Goal: Information Seeking & Learning: Learn about a topic

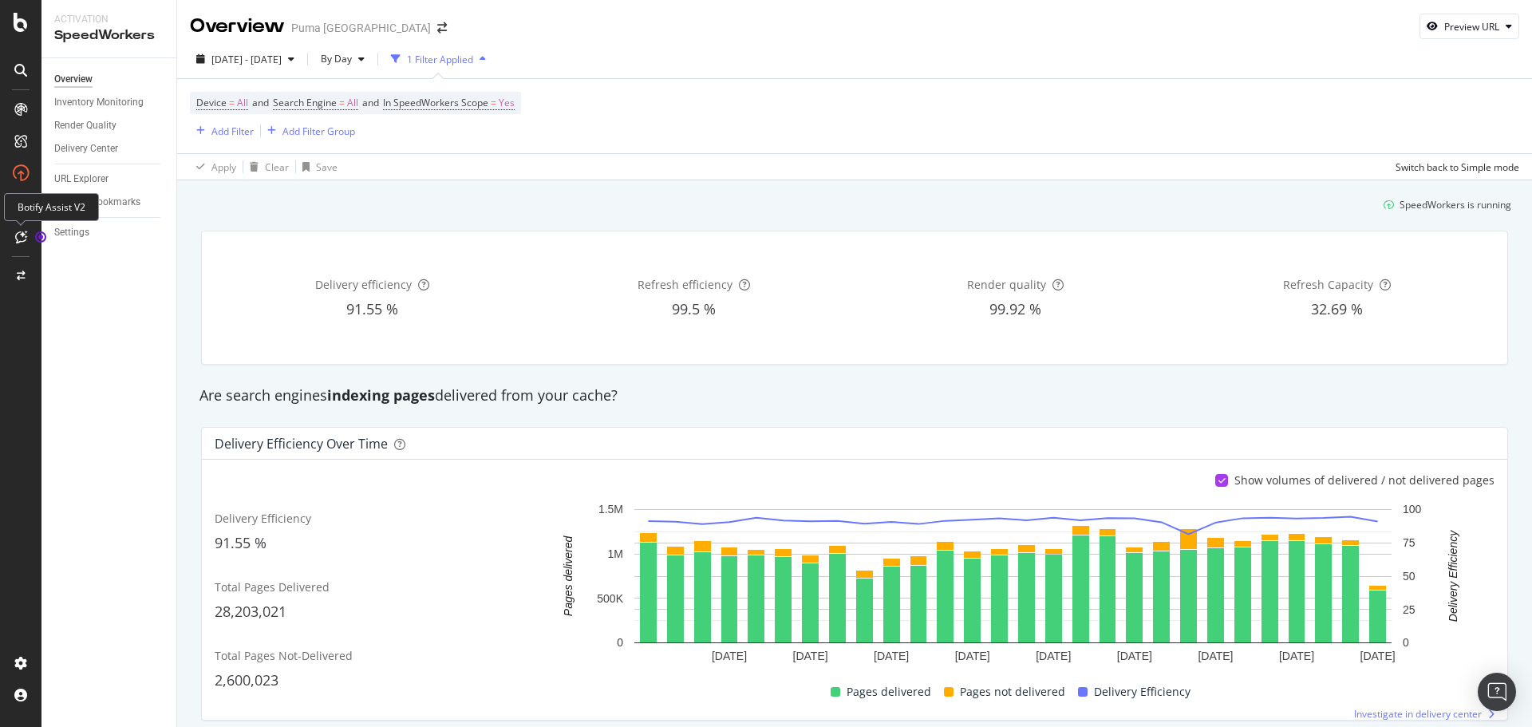
click at [17, 237] on icon at bounding box center [21, 237] width 12 height 13
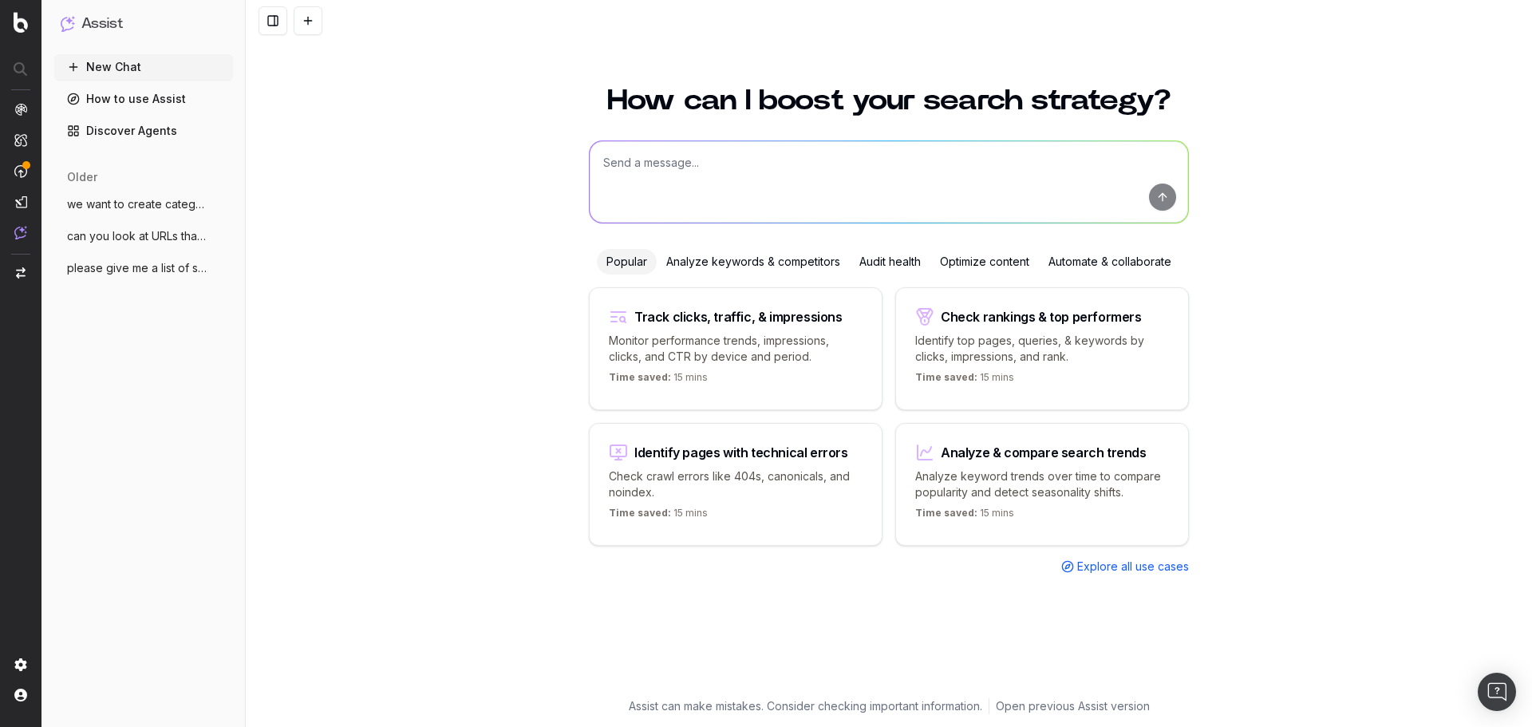
click at [873, 176] on textarea at bounding box center [889, 181] width 598 height 81
click at [649, 160] on textarea "can you look at my brand queries in the last 30 days" at bounding box center [889, 181] width 598 height 81
click at [981, 175] on textarea "can you analyze at my brand queries in the last 30 days" at bounding box center [889, 182] width 598 height 81
click at [792, 162] on textarea "can you analyze at my brand queries in the last 30 days" at bounding box center [889, 182] width 598 height 81
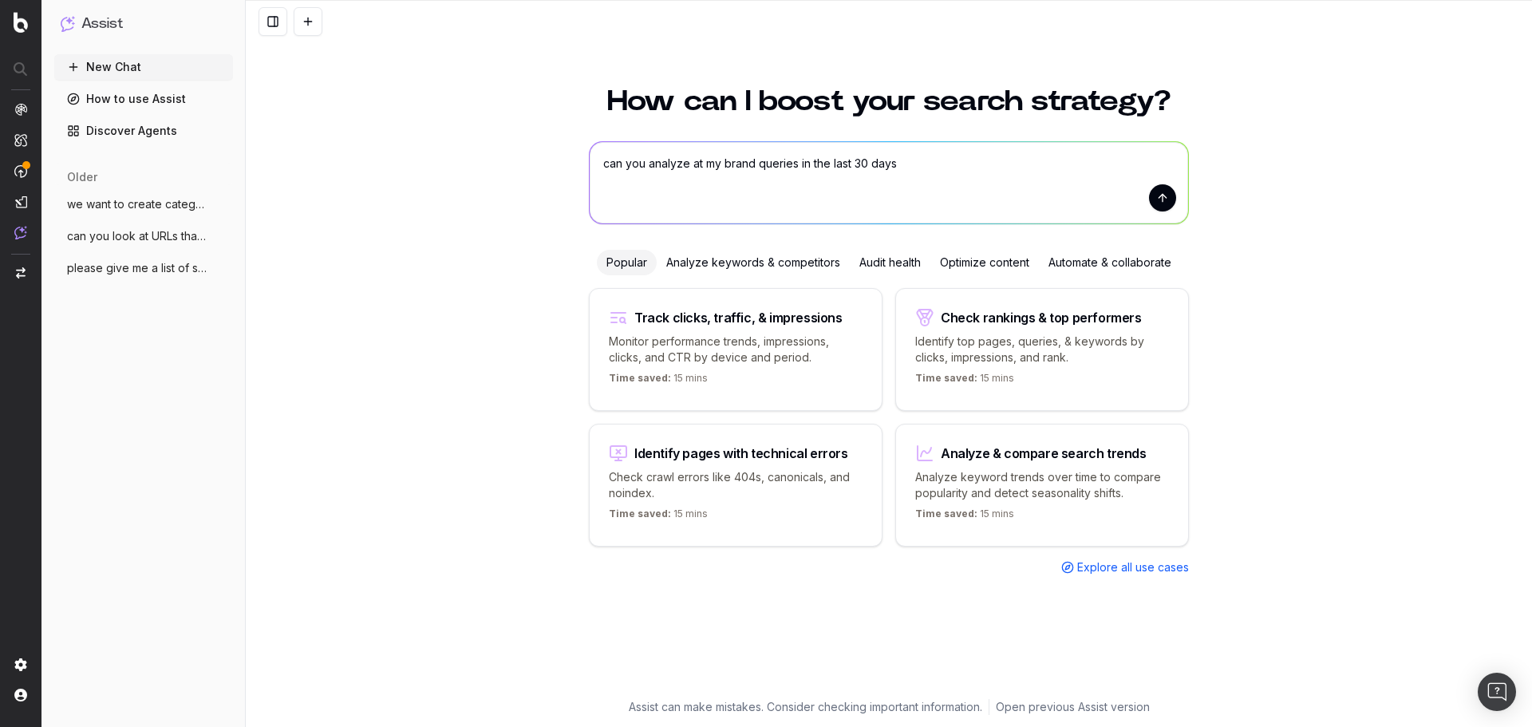
click at [912, 162] on textarea "can you analyze at my brand queries in the last 30 days" at bounding box center [889, 182] width 598 height 81
type textarea "can you analyze at my brand queries in the last 30 days to see why impressions …"
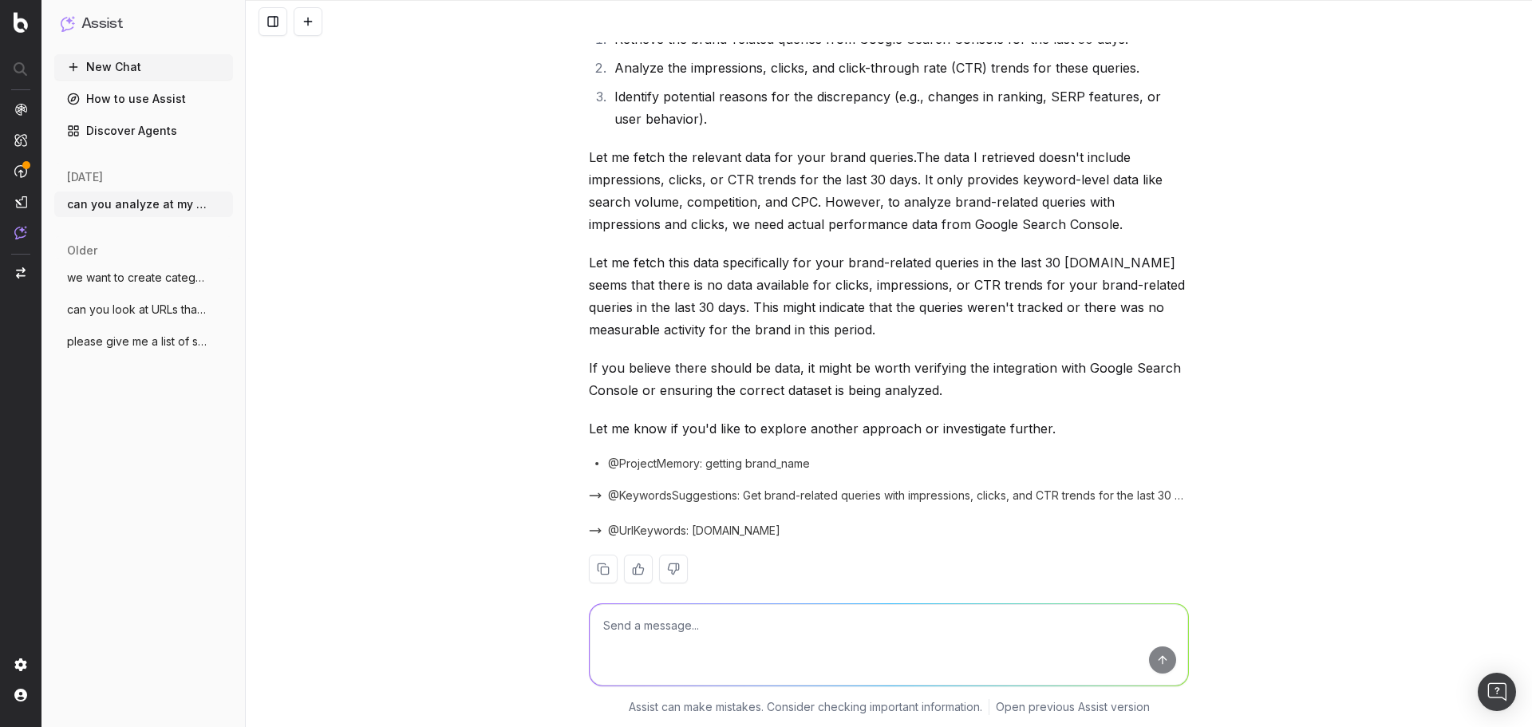
scroll to position [183, 0]
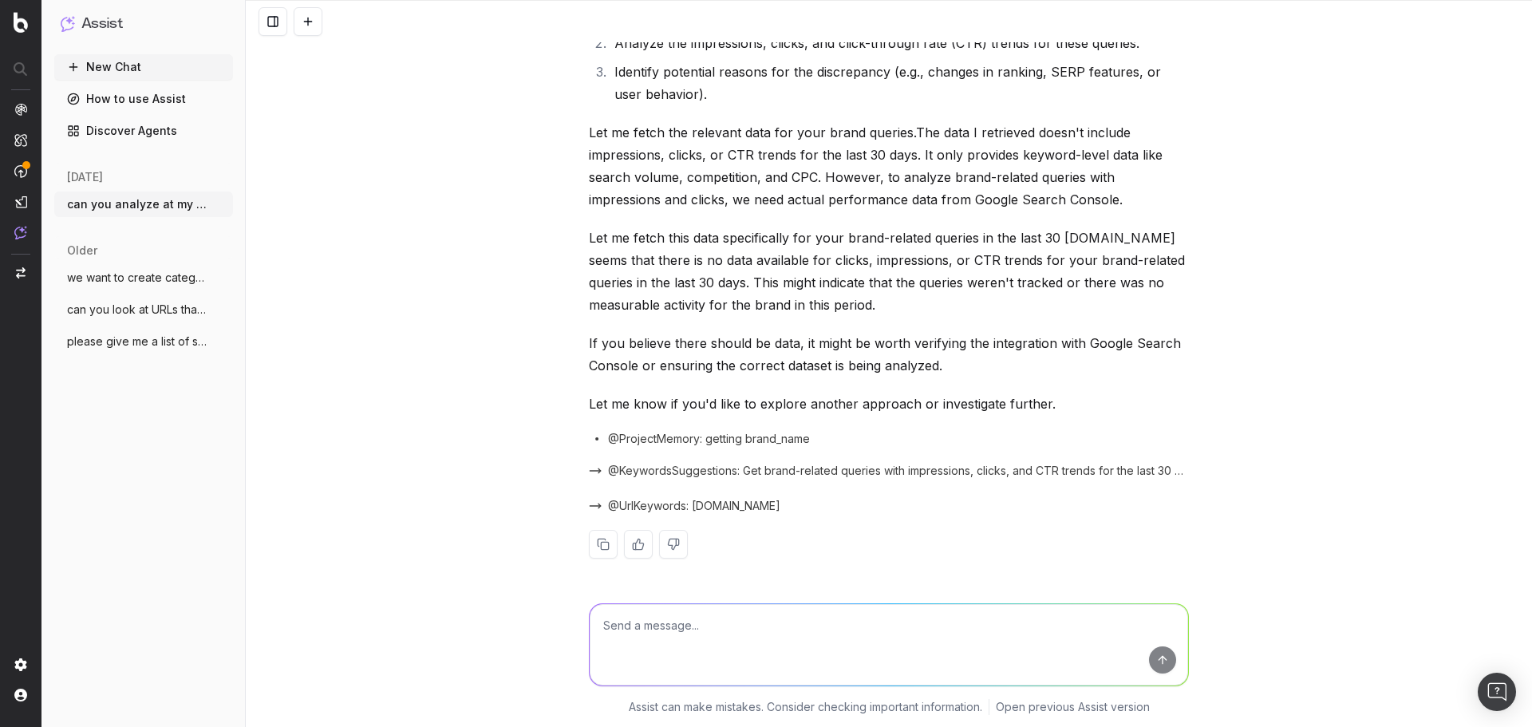
click at [718, 645] on textarea at bounding box center [889, 644] width 598 height 81
type textarea "can you look at branded queries, for example any query that includedb "puma""
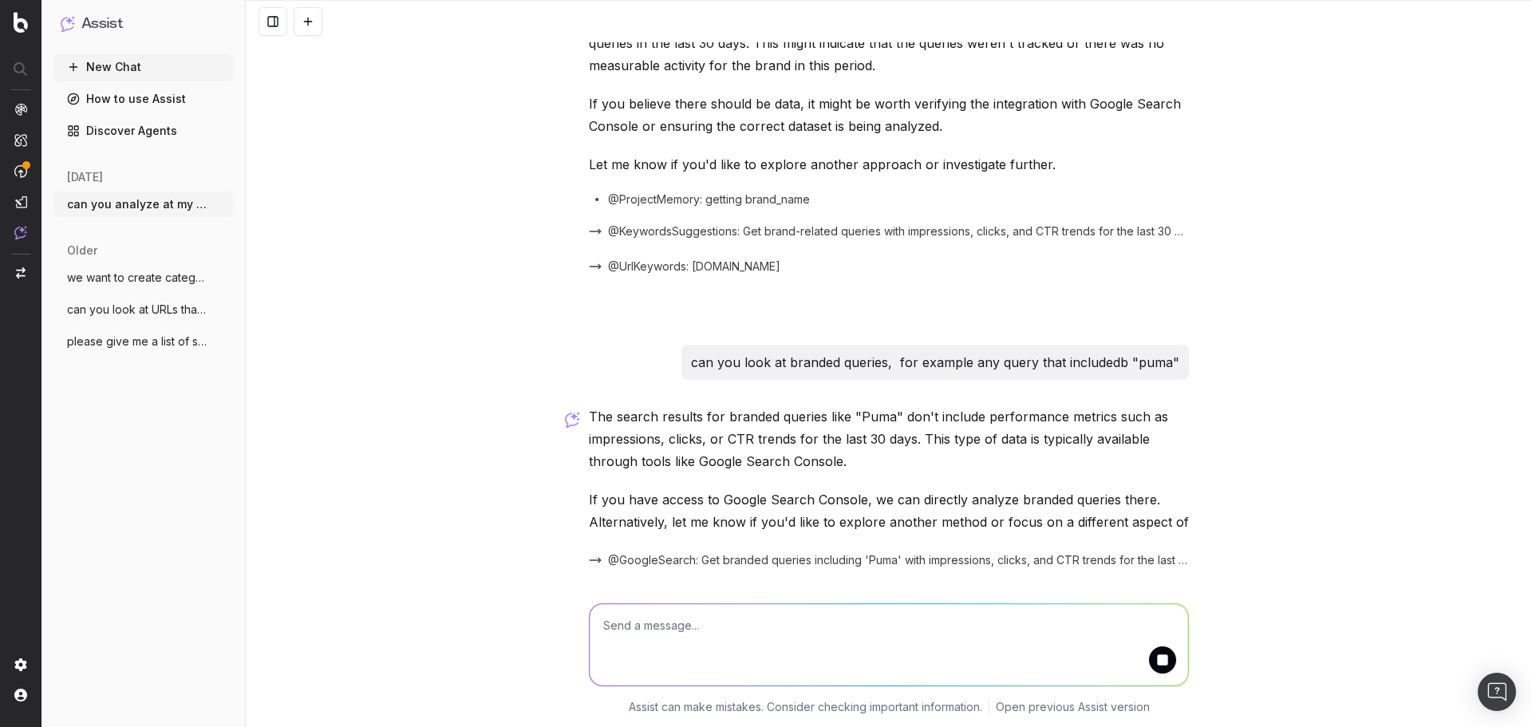
scroll to position [499, 0]
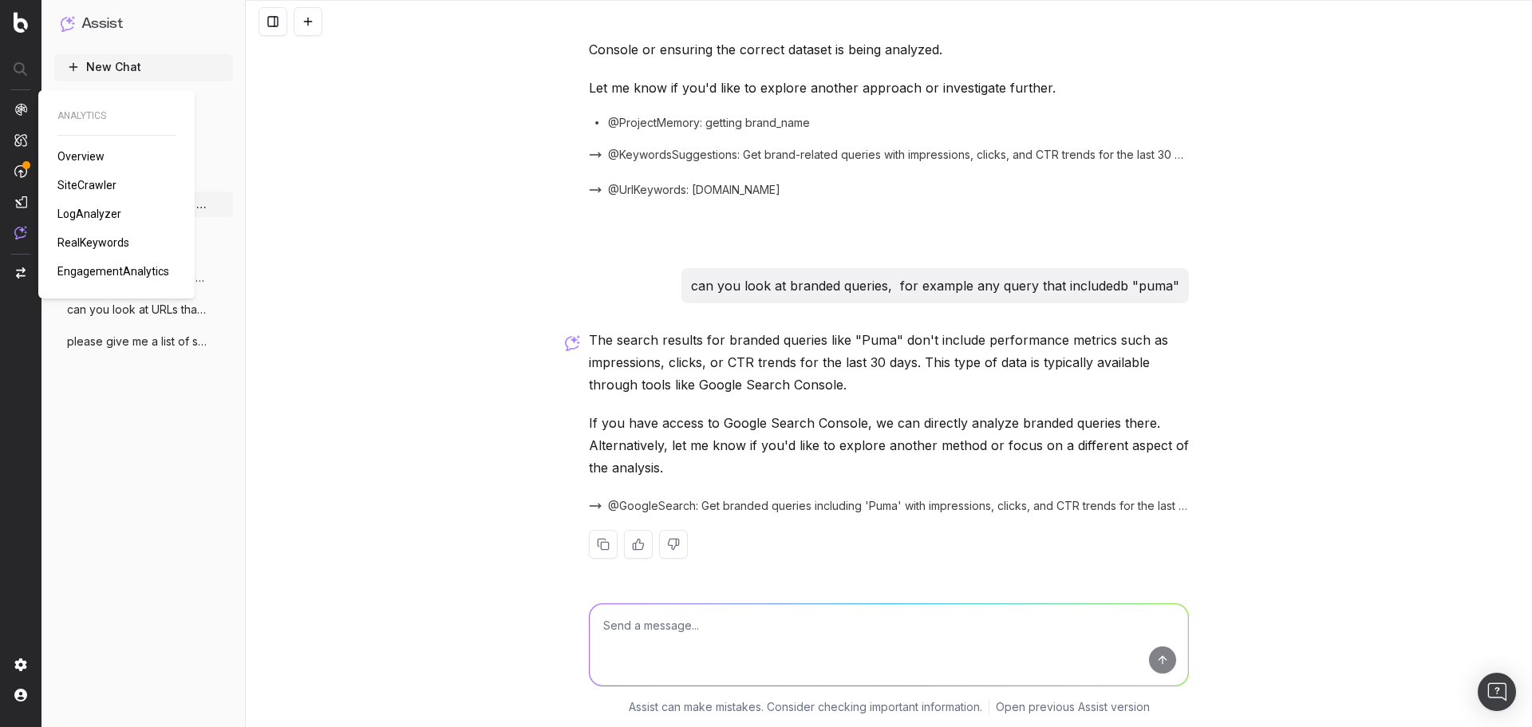
click at [80, 242] on span "RealKeywords" at bounding box center [93, 242] width 72 height 13
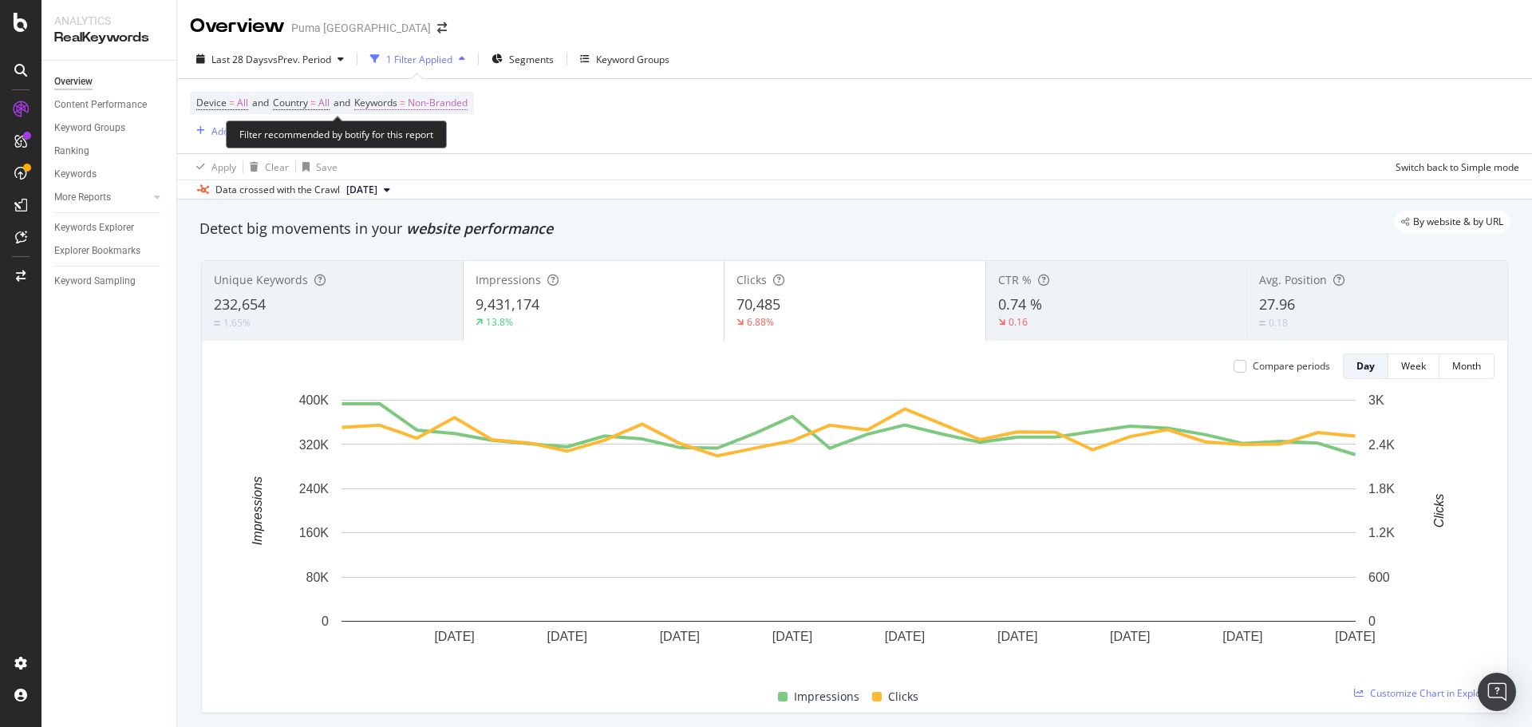
click at [447, 103] on span "Non-Branded" at bounding box center [438, 103] width 60 height 22
click at [426, 137] on span "Non-Branded" at bounding box center [410, 140] width 66 height 14
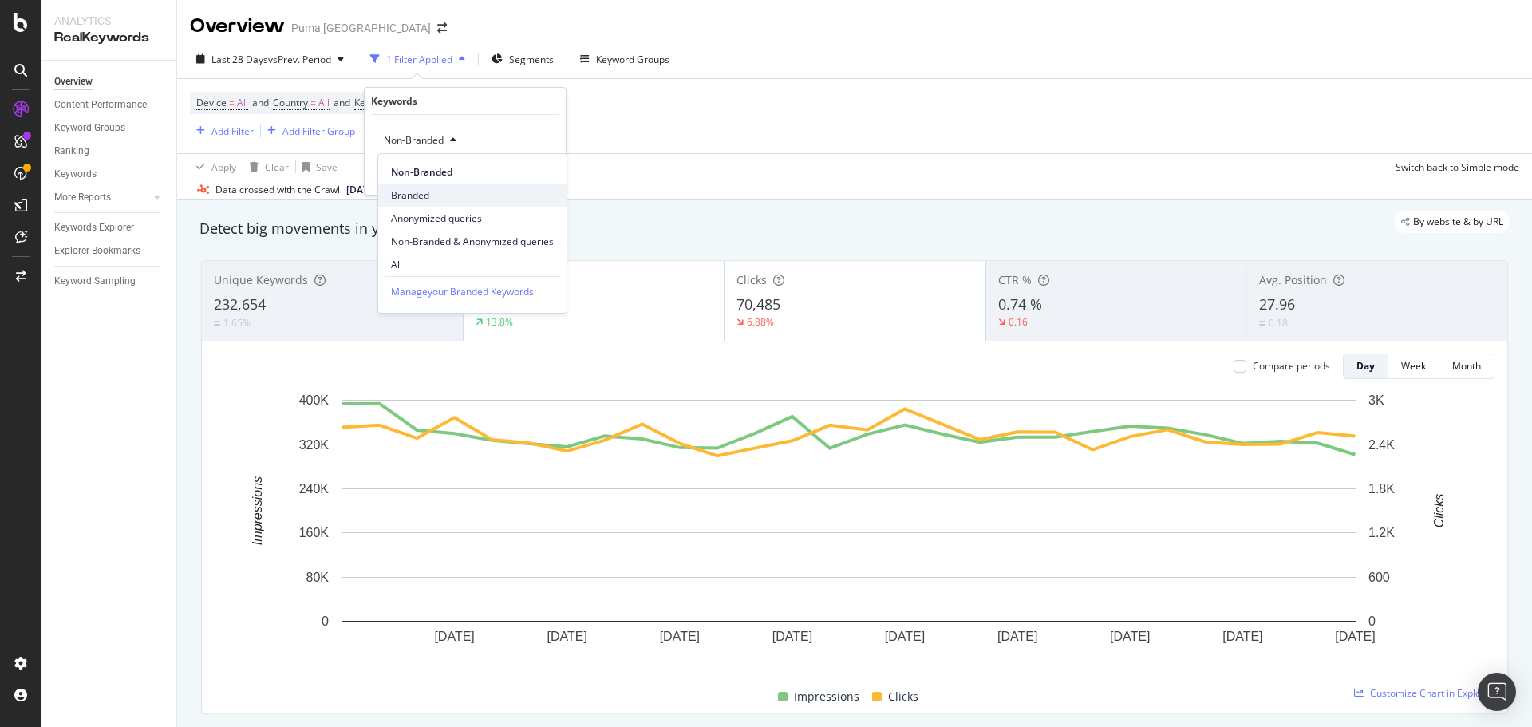
click at [411, 193] on span "Branded" at bounding box center [472, 195] width 163 height 14
click at [546, 172] on div "Apply" at bounding box center [540, 175] width 25 height 14
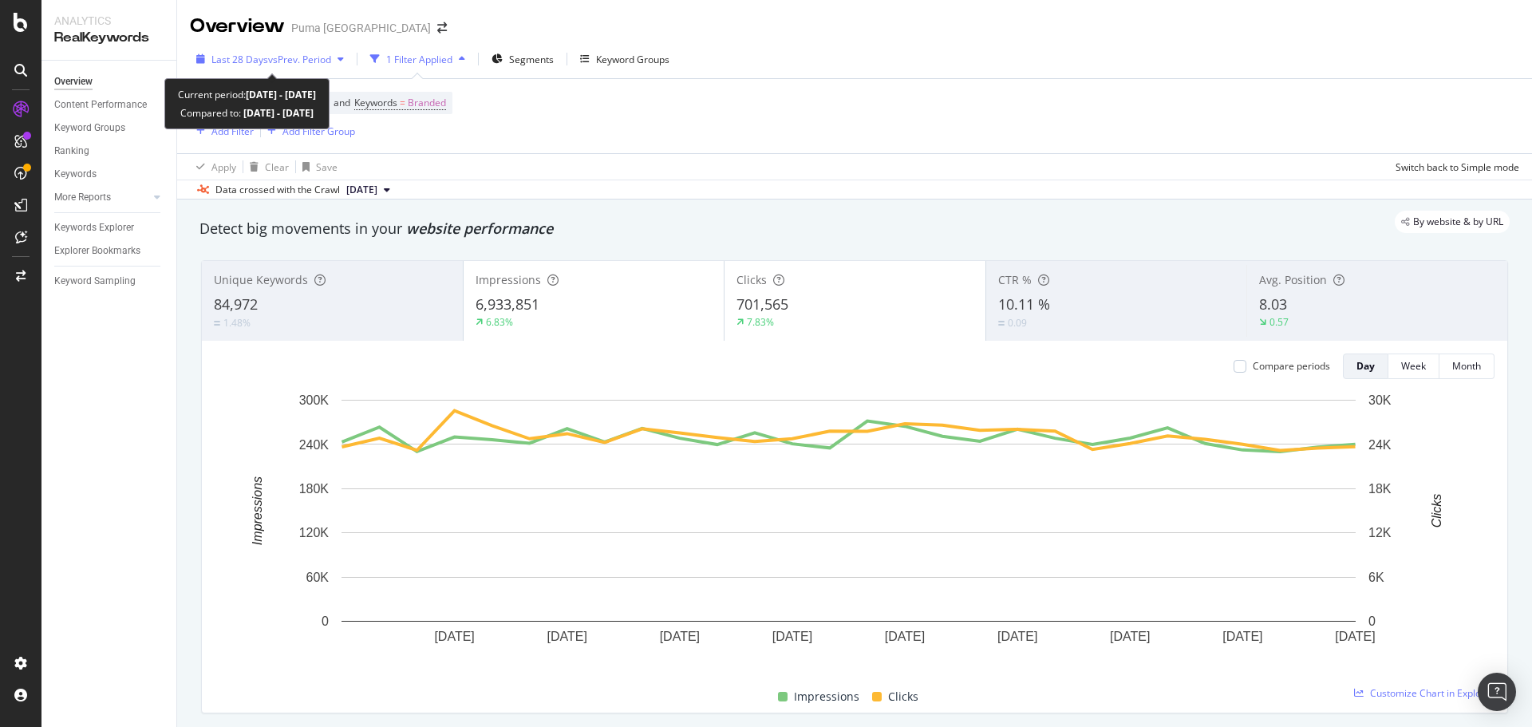
click at [306, 63] on span "vs Prev. Period" at bounding box center [299, 60] width 63 height 14
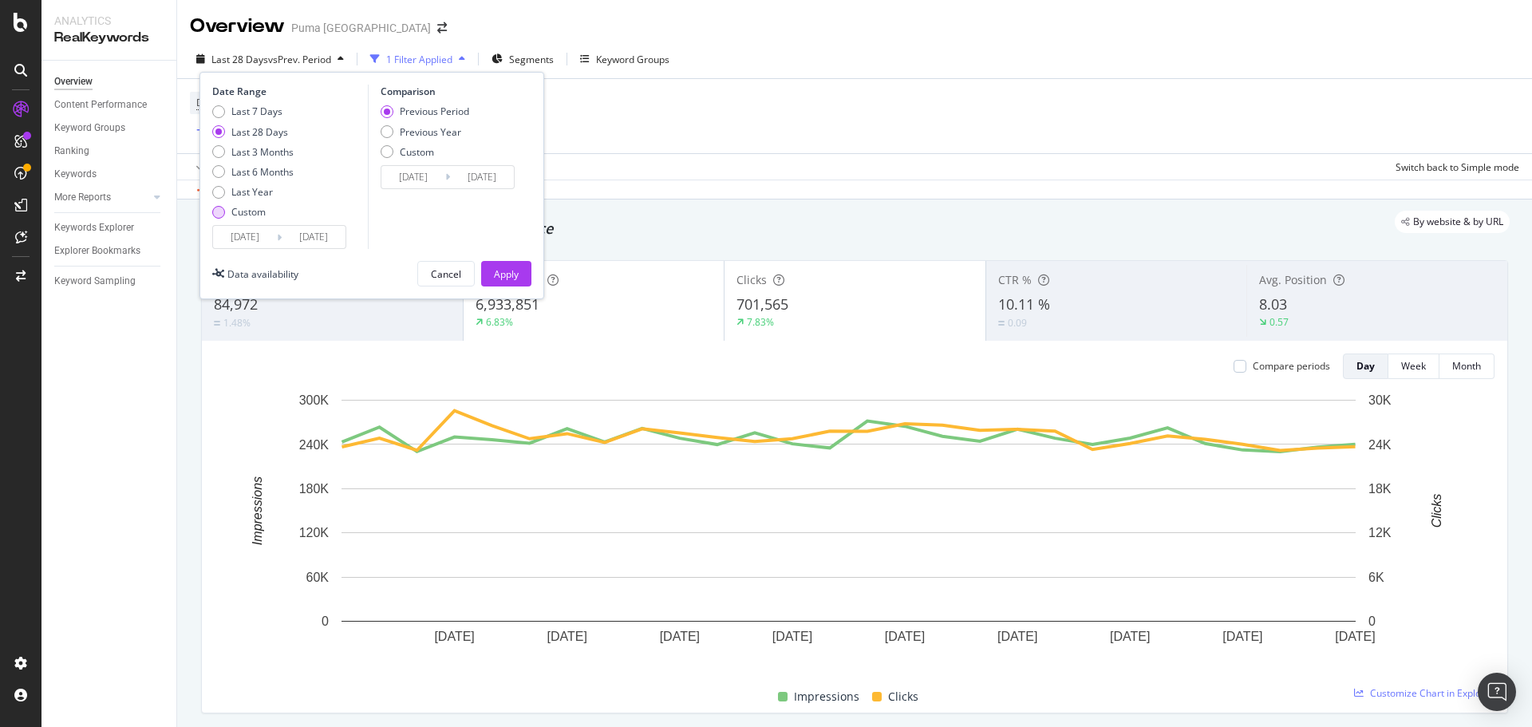
click at [223, 213] on div "Custom" at bounding box center [218, 212] width 13 height 13
click at [260, 235] on input "[DATE]" at bounding box center [245, 237] width 64 height 22
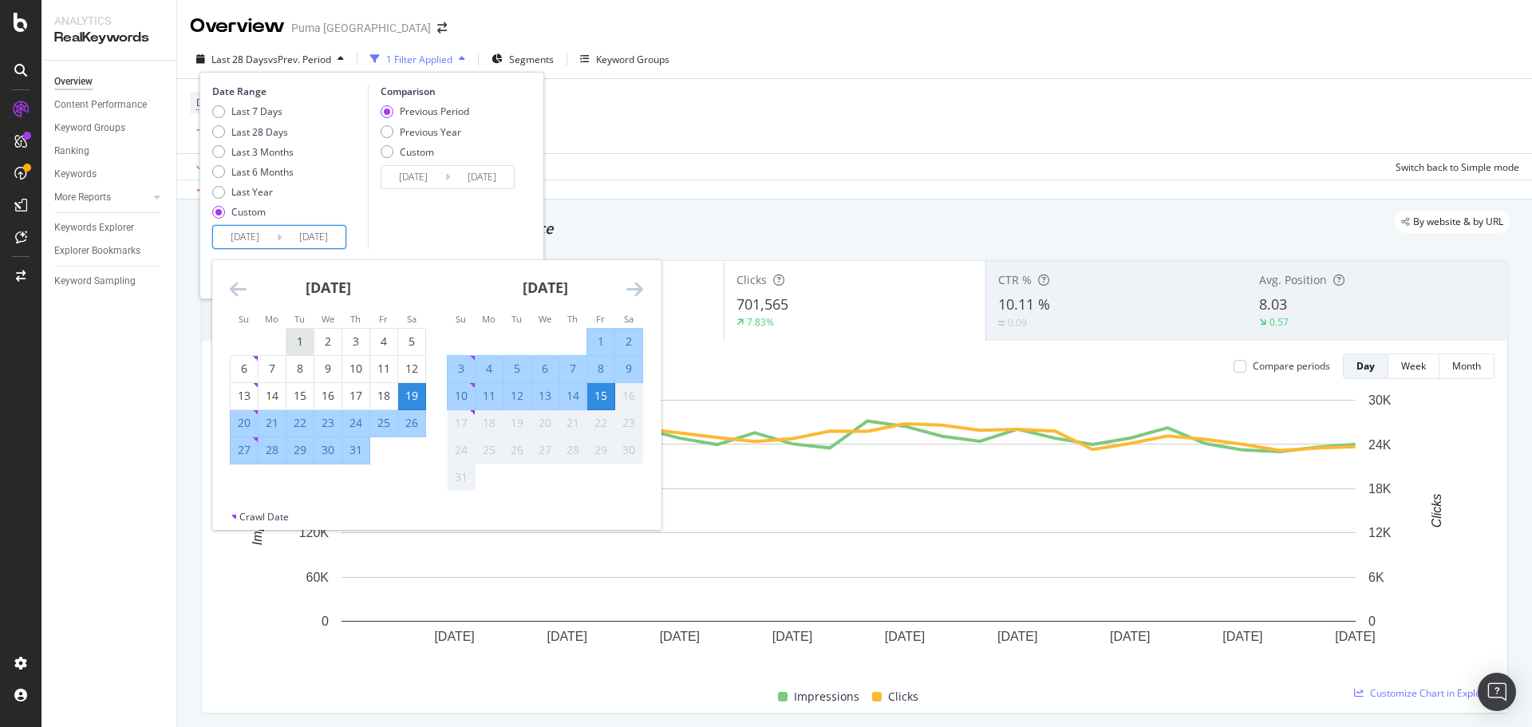
click at [300, 339] on div "1" at bounding box center [299, 341] width 27 height 16
type input "[DATE]"
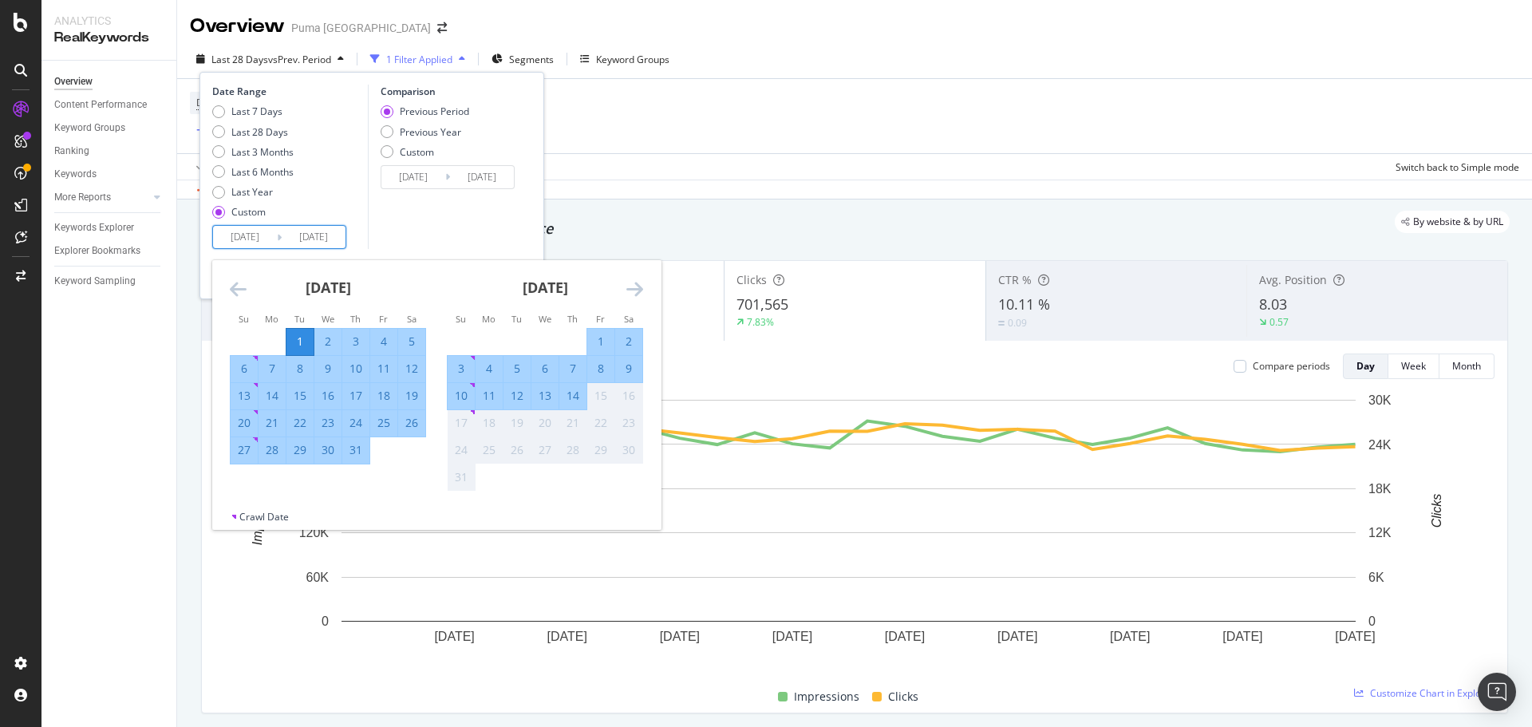
click at [361, 456] on div "31" at bounding box center [355, 450] width 27 height 16
type input "[DATE]"
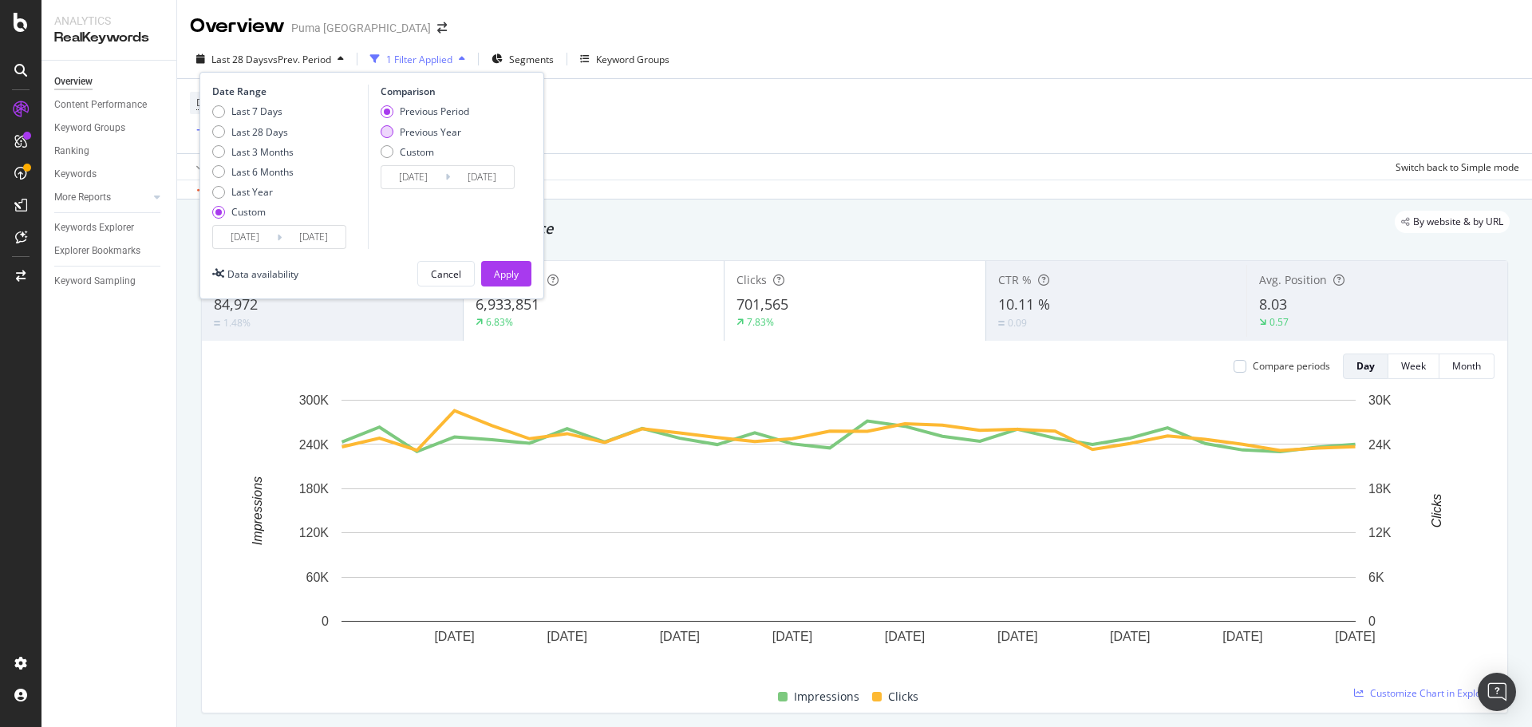
click at [428, 136] on div "Previous Year" at bounding box center [430, 132] width 61 height 14
type input "[DATE]"
click at [507, 273] on div "Apply" at bounding box center [506, 274] width 25 height 14
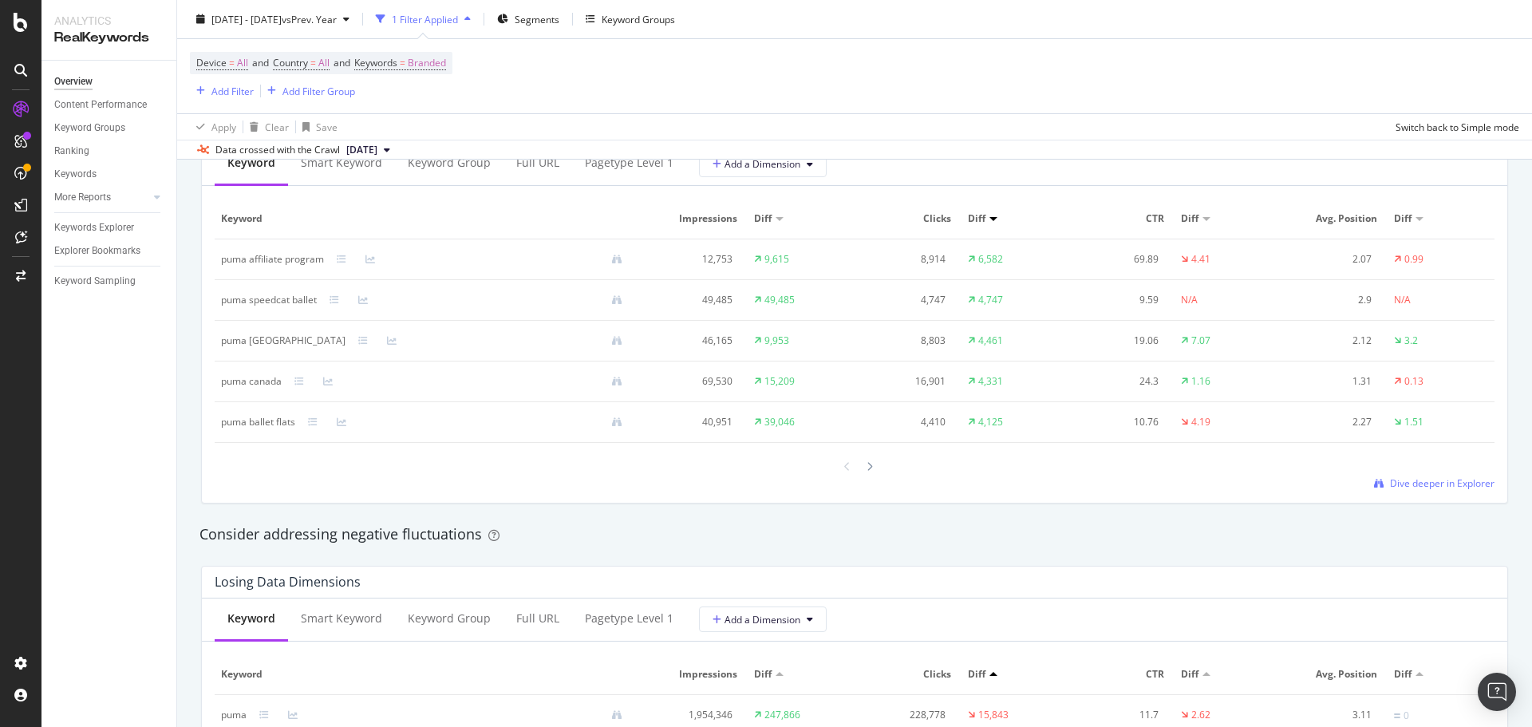
scroll to position [1389, 0]
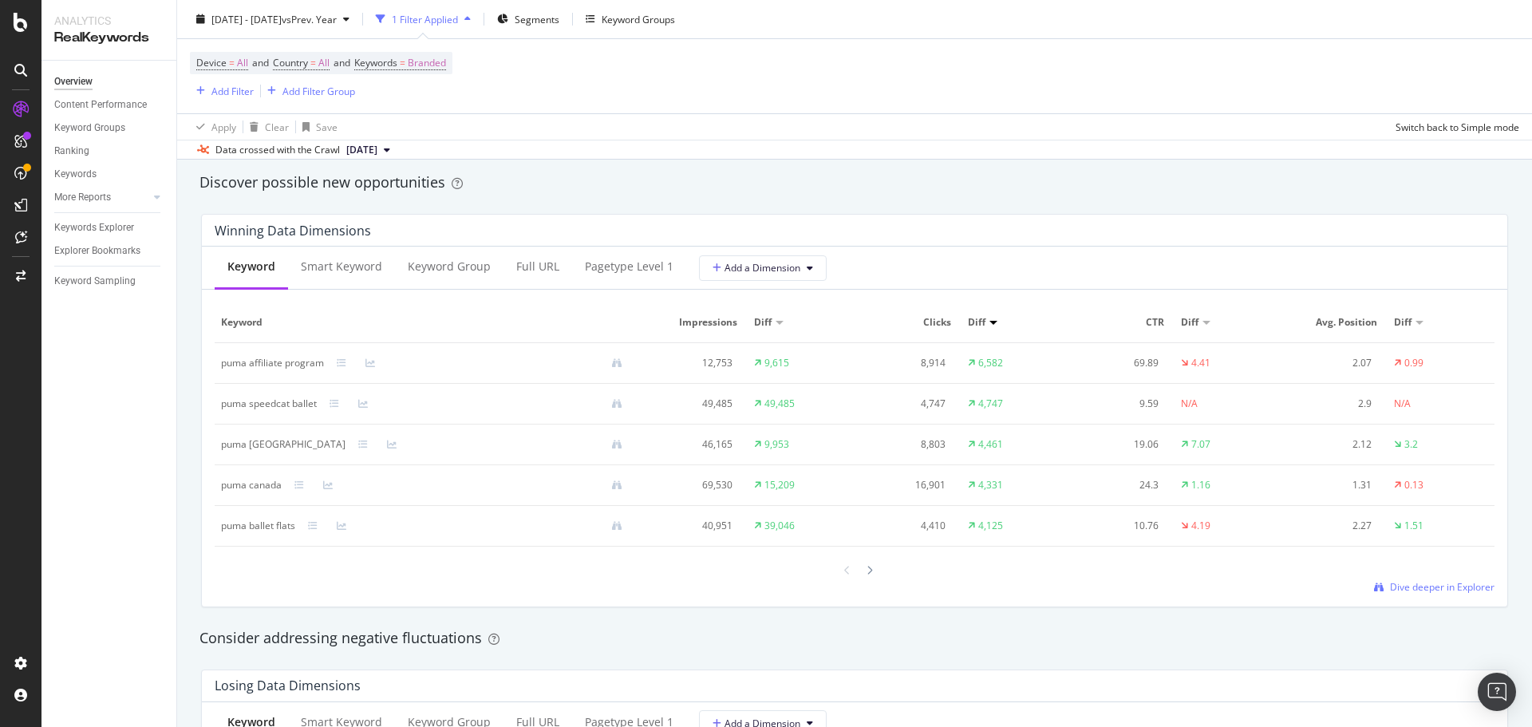
click at [989, 323] on div at bounding box center [993, 323] width 8 height 4
click at [342, 276] on div "Smart Keyword" at bounding box center [341, 268] width 107 height 44
click at [427, 272] on div "Keyword Group" at bounding box center [449, 266] width 83 height 16
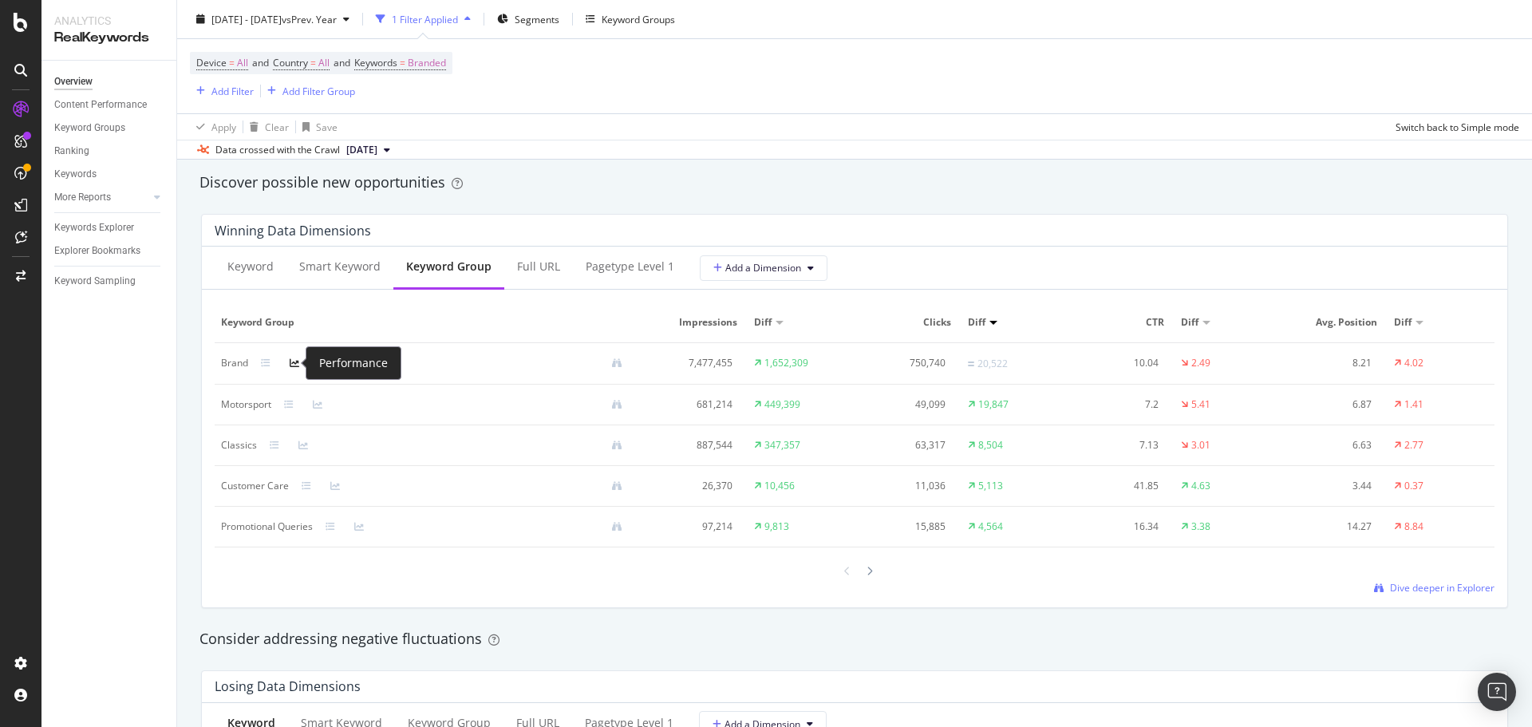
click at [298, 363] on icon at bounding box center [295, 363] width 10 height 10
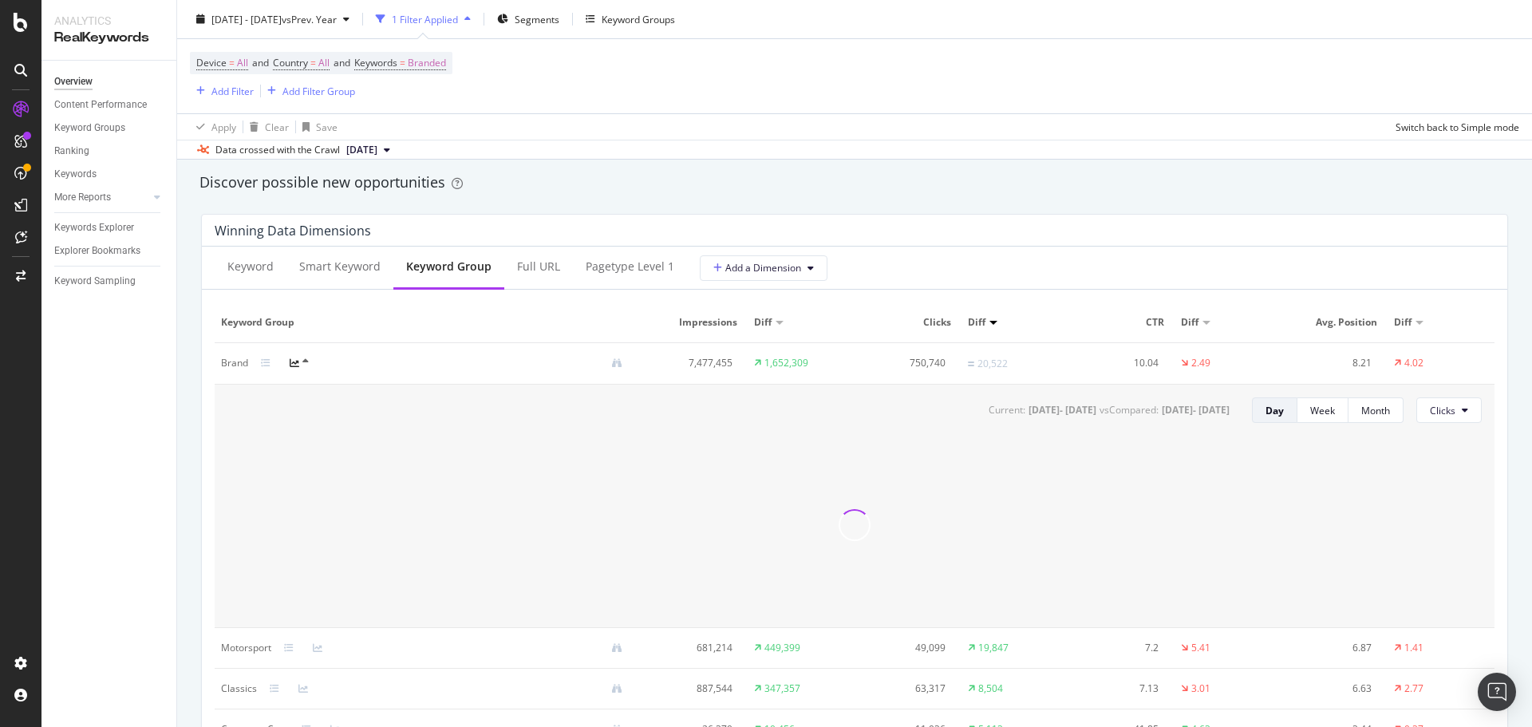
scroll to position [1469, 0]
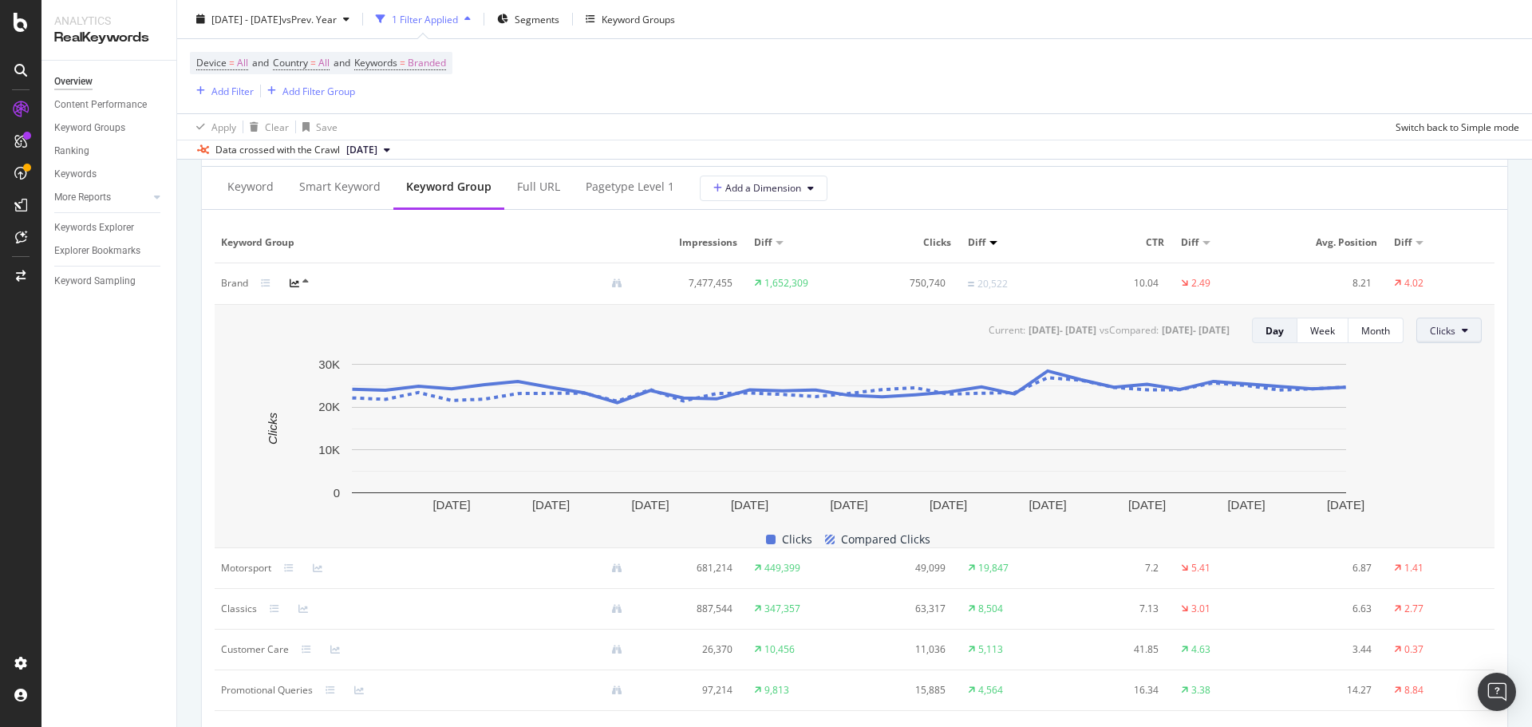
click at [1437, 333] on span "Clicks" at bounding box center [1443, 331] width 26 height 14
click at [1446, 390] on span "Impressions" at bounding box center [1456, 392] width 75 height 14
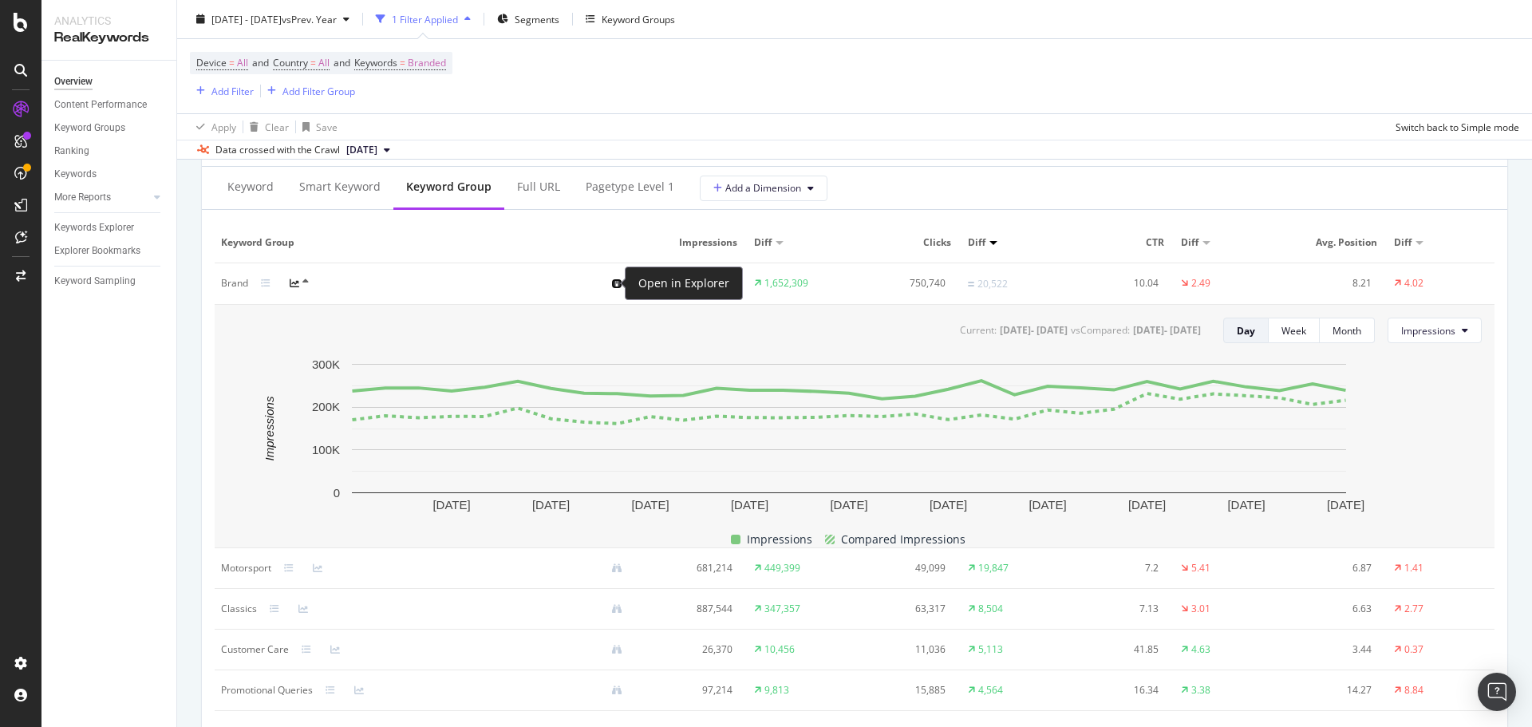
click at [615, 282] on icon at bounding box center [617, 283] width 10 height 10
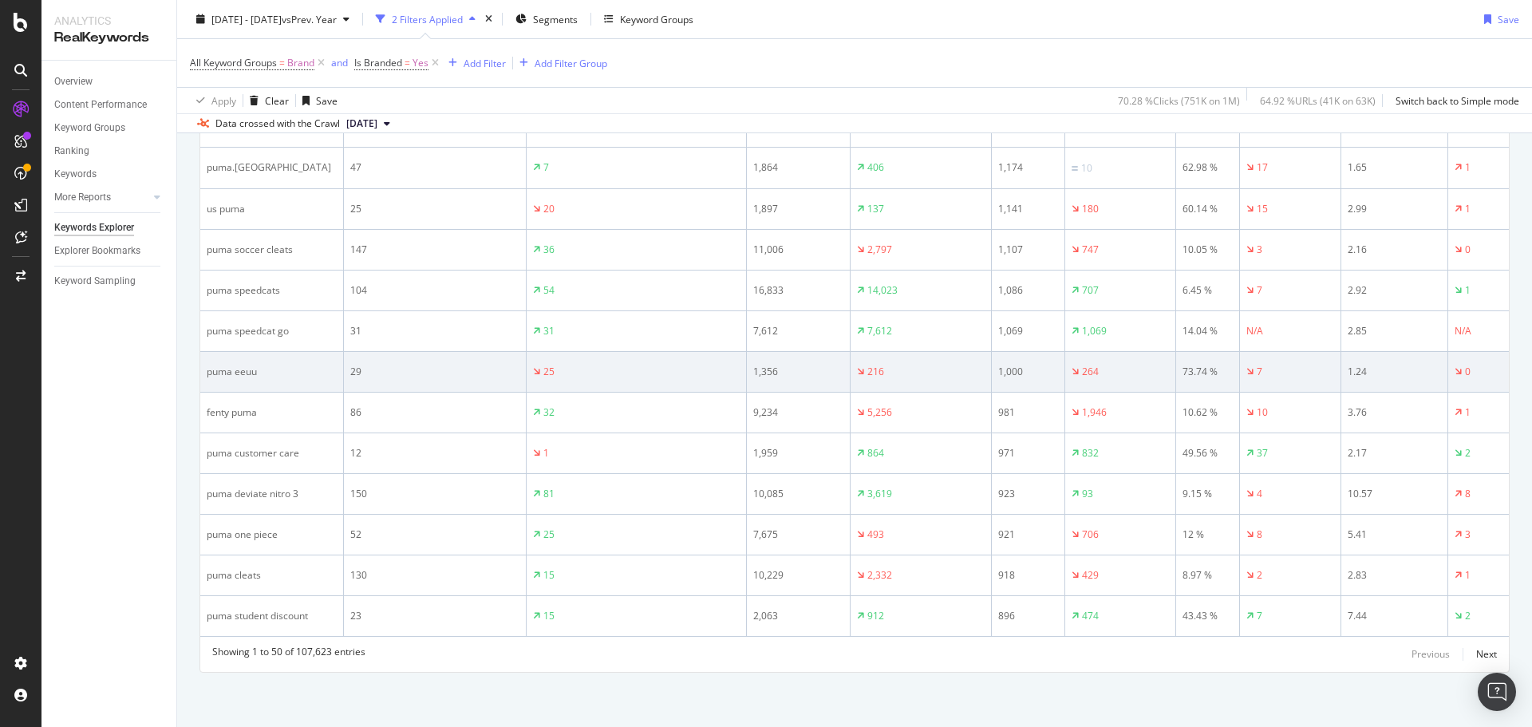
scroll to position [2196, 0]
